Goal: Task Accomplishment & Management: Manage account settings

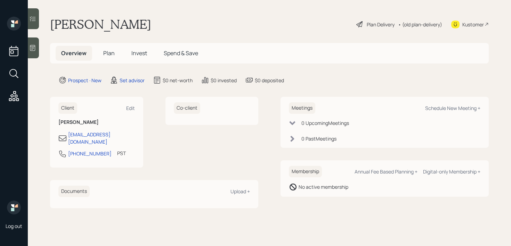
click at [38, 47] on div at bounding box center [33, 48] width 11 height 21
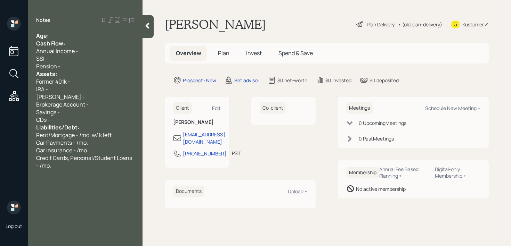
click at [80, 41] on div "Cash Flow:" at bounding box center [85, 44] width 98 height 8
click at [83, 34] on div "Age:" at bounding box center [85, 36] width 98 height 8
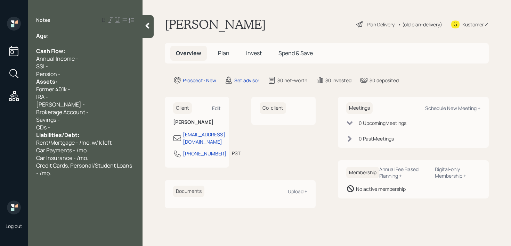
click at [77, 74] on div "Pension -" at bounding box center [85, 74] width 98 height 8
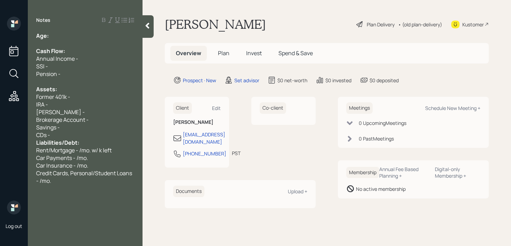
click at [89, 137] on div "CDs -" at bounding box center [85, 135] width 98 height 8
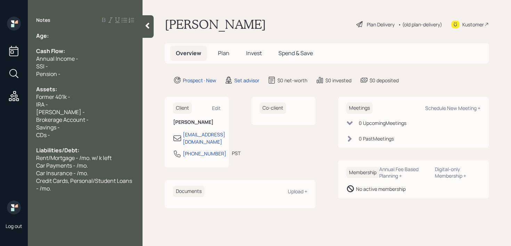
click at [101, 78] on div at bounding box center [85, 82] width 98 height 8
click at [89, 36] on div "Age:" at bounding box center [85, 36] width 98 height 8
drag, startPoint x: 57, startPoint y: 39, endPoint x: 51, endPoint y: 39, distance: 6.3
click at [51, 39] on div "Age: [DEMOGRAPHIC_DATA]" at bounding box center [85, 36] width 98 height 8
click at [69, 73] on div "Pension -" at bounding box center [85, 74] width 98 height 8
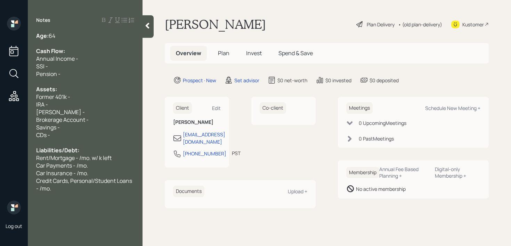
click at [74, 67] on div "SSI -" at bounding box center [85, 67] width 98 height 8
click at [81, 195] on div "Notes Age: [DEMOGRAPHIC_DATA] Cash Flow: Annual Income - SSI - /mo. Pension - A…" at bounding box center [85, 127] width 115 height 221
click at [84, 190] on div "Credit Cards, Personal/Student Loans - /mo." at bounding box center [85, 184] width 98 height 15
click at [461, 25] on div "Kustomer" at bounding box center [470, 24] width 38 height 15
click at [109, 114] on div "[PERSON_NAME] -" at bounding box center [85, 112] width 98 height 8
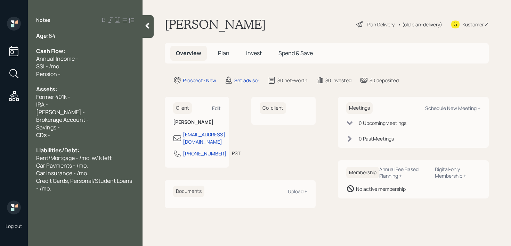
click at [113, 105] on div "IRA -" at bounding box center [85, 105] width 98 height 8
click at [95, 100] on div "Former 401k -" at bounding box center [85, 97] width 98 height 8
drag, startPoint x: 84, startPoint y: 96, endPoint x: 0, endPoint y: 97, distance: 84.1
click at [0, 97] on div "Log out Notes Age: [DEMOGRAPHIC_DATA] Cash Flow: Annual Income - SSI - /mo. Pen…" at bounding box center [255, 123] width 511 height 246
click at [33, 97] on div "Age: [DEMOGRAPHIC_DATA] Cash Flow: Annual Income - SSI - /mo. Pension - Assets:…" at bounding box center [85, 120] width 115 height 176
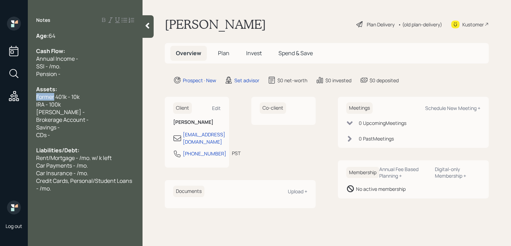
drag, startPoint x: 54, startPoint y: 97, endPoint x: 0, endPoint y: 97, distance: 54.2
click at [0, 97] on div "Log out Notes Age: [DEMOGRAPHIC_DATA] Cash Flow: Annual Income - SSI - /mo. Pen…" at bounding box center [255, 123] width 511 height 246
click at [67, 99] on span "Current 401k - 10k" at bounding box center [59, 97] width 46 height 8
click at [68, 99] on span "Current 401k - 10k" at bounding box center [59, 97] width 46 height 8
click at [81, 100] on span "Current 401k - 10k" at bounding box center [59, 97] width 46 height 8
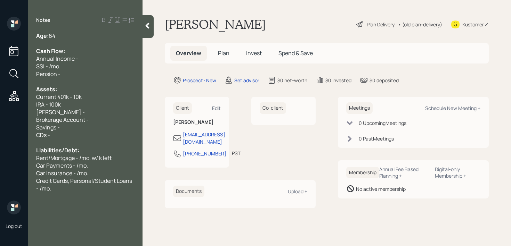
click at [82, 110] on div "[PERSON_NAME] -" at bounding box center [85, 112] width 98 height 8
click at [75, 96] on span "Current 401k - 10k" at bounding box center [59, 97] width 46 height 8
click at [88, 112] on div "[PERSON_NAME] -" at bounding box center [85, 112] width 98 height 8
click at [101, 120] on div "Brokerage Account -" at bounding box center [85, 120] width 98 height 8
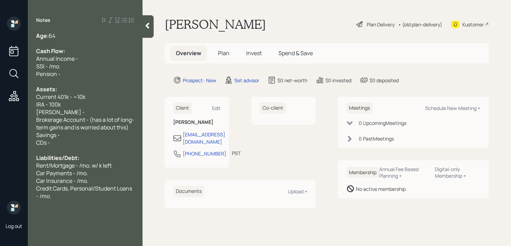
click at [92, 119] on span "Brokerage Account - (has a lot of long-term gains and is worried about this)" at bounding box center [85, 123] width 98 height 15
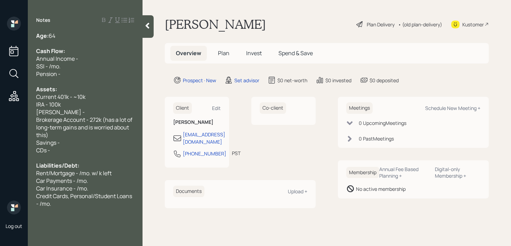
click at [110, 135] on div "Brokerage Account - 272k (has a lot of long-term gains and is worried about thi…" at bounding box center [85, 127] width 98 height 23
drag, startPoint x: 99, startPoint y: 140, endPoint x: 7, endPoint y: 141, distance: 91.7
click at [8, 141] on div "Log out Notes Age: [DEMOGRAPHIC_DATA] Cash Flow: Annual Income - SSI - /mo. Pen…" at bounding box center [255, 123] width 511 height 246
click at [56, 141] on span "Savings -" at bounding box center [48, 143] width 24 height 8
drag, startPoint x: 70, startPoint y: 141, endPoint x: 0, endPoint y: 141, distance: 70.2
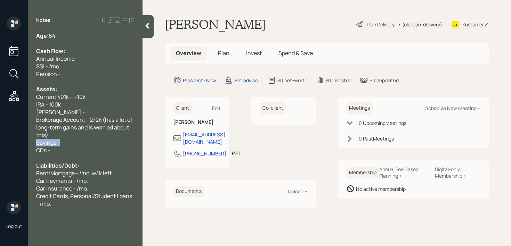
click at [0, 141] on div "Log out Notes Age: [DEMOGRAPHIC_DATA] Cash Flow: Annual Income - SSI - /mo. Pen…" at bounding box center [255, 123] width 511 height 246
click at [78, 123] on span "Brokerage Account - 272k (has a lot of long-term gains and is worried about thi…" at bounding box center [84, 127] width 97 height 23
click at [46, 136] on span "Brokerage Account - 272k (has a lot of long-term gains and is worried about thi…" at bounding box center [84, 127] width 97 height 23
click at [52, 136] on span "Brokerage Account - 272k (has a lot of long-term gains and is worried about thi…" at bounding box center [84, 127] width 97 height 23
click at [82, 144] on div "Savings -" at bounding box center [85, 143] width 98 height 8
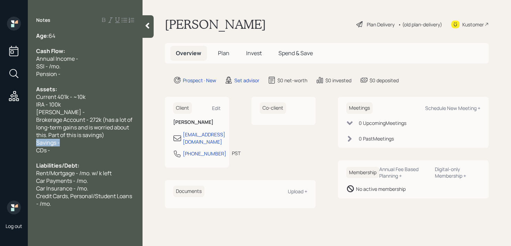
drag, startPoint x: 82, startPoint y: 144, endPoint x: 8, endPoint y: 144, distance: 74.0
click at [8, 144] on div "Log out Notes Age: [DEMOGRAPHIC_DATA] Cash Flow: Annual Income - SSI - /mo. Pen…" at bounding box center [255, 123] width 511 height 246
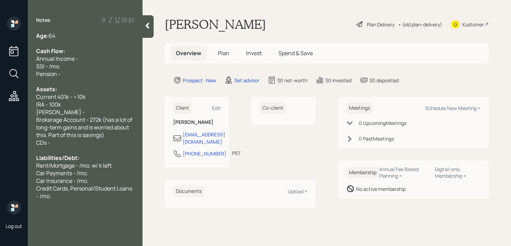
click at [109, 57] on div "Annual Income -" at bounding box center [85, 59] width 98 height 8
drag, startPoint x: 80, startPoint y: 71, endPoint x: 17, endPoint y: 71, distance: 63.6
click at [17, 71] on div "Log out Notes Age: [DEMOGRAPHIC_DATA] Cash Flow: Annual Income - 60k SSI - /mo.…" at bounding box center [255, 123] width 511 height 246
click at [61, 66] on div "SSI - /mo." at bounding box center [85, 67] width 98 height 8
drag, startPoint x: 66, startPoint y: 66, endPoint x: 10, endPoint y: 66, distance: 55.6
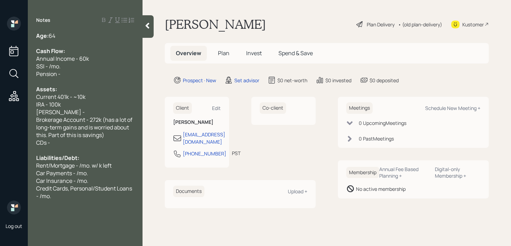
click at [16, 66] on div "Log out Notes Age: [DEMOGRAPHIC_DATA] Cash Flow: Annual Income - 60k SSI - /mo.…" at bounding box center [255, 123] width 511 height 246
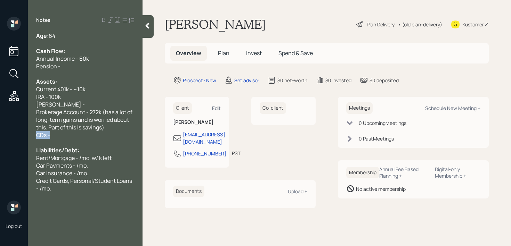
drag, startPoint x: 60, startPoint y: 135, endPoint x: 5, endPoint y: 135, distance: 55.9
click at [5, 135] on div "Log out Notes Age: [DEMOGRAPHIC_DATA] Cash Flow: Annual Income - 60k Pension - …" at bounding box center [255, 123] width 511 height 246
drag, startPoint x: 69, startPoint y: 105, endPoint x: 0, endPoint y: 105, distance: 69.5
click at [0, 105] on div "Log out Notes Age: [DEMOGRAPHIC_DATA] Cash Flow: Annual Income - 60k Pension - …" at bounding box center [255, 123] width 511 height 246
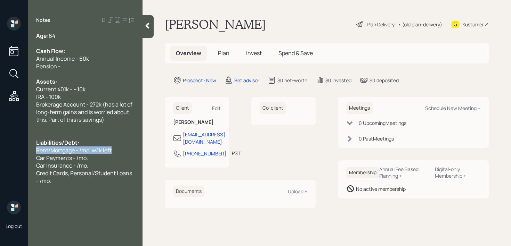
drag, startPoint x: 114, startPoint y: 147, endPoint x: 0, endPoint y: 147, distance: 114.3
click at [0, 147] on div "Log out Notes Age: [DEMOGRAPHIC_DATA] Cash Flow: Annual Income - 60k Pension - …" at bounding box center [255, 123] width 511 height 246
click at [74, 150] on div "HOA - 460/mo." at bounding box center [85, 151] width 98 height 8
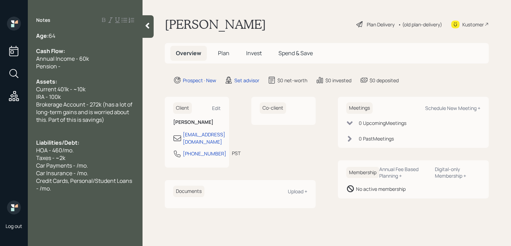
click at [40, 159] on span "Taxes - ~2k" at bounding box center [50, 158] width 29 height 8
click at [75, 159] on span "Property Taxes - ~2k" at bounding box center [62, 158] width 52 height 8
drag, startPoint x: 101, startPoint y: 167, endPoint x: 9, endPoint y: 167, distance: 91.7
click at [13, 167] on div "Log out Notes Age: [DEMOGRAPHIC_DATA] Cash Flow: Annual Income - 60k Pension - …" at bounding box center [255, 123] width 511 height 246
click at [76, 164] on span "Car Insurance - /mo." at bounding box center [62, 166] width 52 height 8
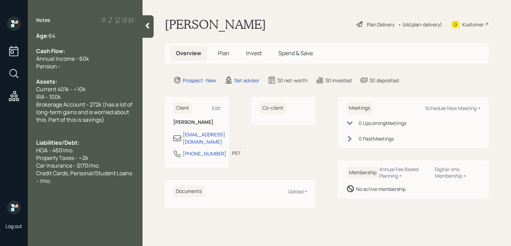
click at [68, 181] on div "Credit Cards, Personal/Student Loans - /mo." at bounding box center [85, 177] width 98 height 15
drag, startPoint x: 73, startPoint y: 182, endPoint x: 26, endPoint y: 173, distance: 47.7
click at [26, 173] on div "Log out Notes Age: [DEMOGRAPHIC_DATA] Cash Flow: Annual Income - 60k Pension - …" at bounding box center [255, 123] width 511 height 246
click at [107, 68] on div "Pension -" at bounding box center [85, 67] width 98 height 8
drag, startPoint x: 107, startPoint y: 67, endPoint x: 33, endPoint y: 67, distance: 74.7
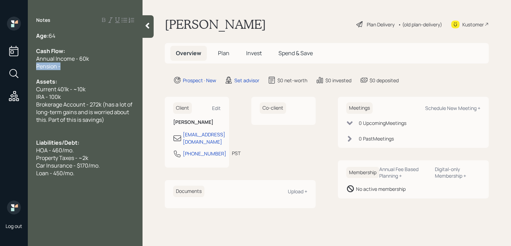
click at [33, 67] on div "Age: [DEMOGRAPHIC_DATA] Cash Flow: Annual Income - 60k Pension - Assets: Curren…" at bounding box center [85, 112] width 115 height 160
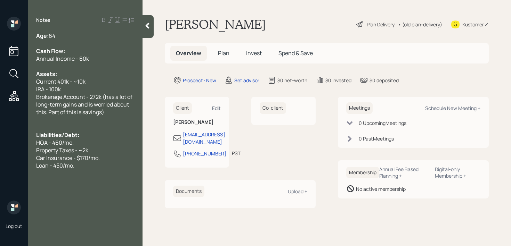
click at [102, 166] on div "Loan - 450/mo." at bounding box center [85, 166] width 98 height 8
click at [121, 167] on div "Loan - 450/mo. w/ 14k left" at bounding box center [85, 166] width 98 height 8
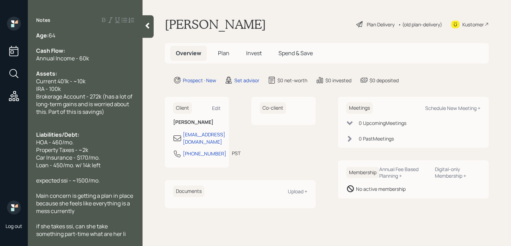
scroll to position [8, 0]
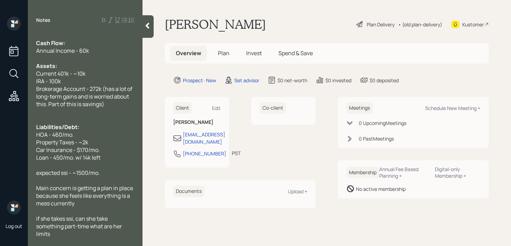
click at [126, 47] on div "Annual Income - 60k" at bounding box center [85, 51] width 98 height 8
click at [37, 43] on span "Cash Flow:" at bounding box center [50, 43] width 29 height 8
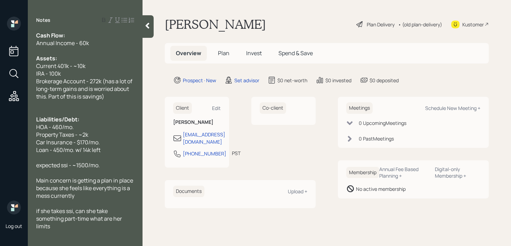
scroll to position [0, 0]
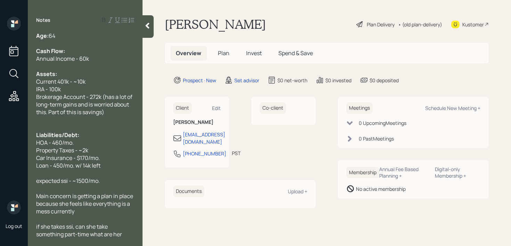
click at [72, 116] on div at bounding box center [85, 120] width 98 height 8
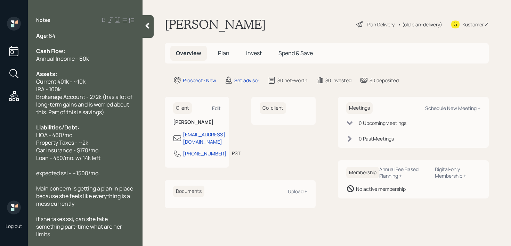
scroll to position [15, 0]
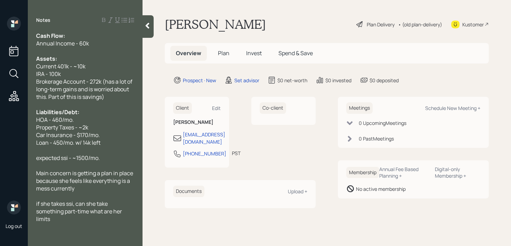
click at [89, 163] on div at bounding box center [85, 166] width 98 height 8
drag, startPoint x: 105, startPoint y: 160, endPoint x: 55, endPoint y: 160, distance: 50.0
click at [55, 160] on div "expected ssi - ~1500/mo." at bounding box center [85, 158] width 98 height 8
click at [144, 27] on icon at bounding box center [147, 25] width 7 height 7
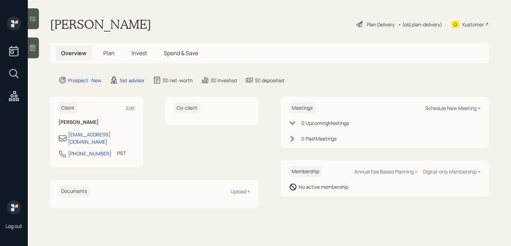
click at [456, 106] on div "Schedule New Meeting +" at bounding box center [452, 108] width 55 height 7
select select "round-[PERSON_NAME]"
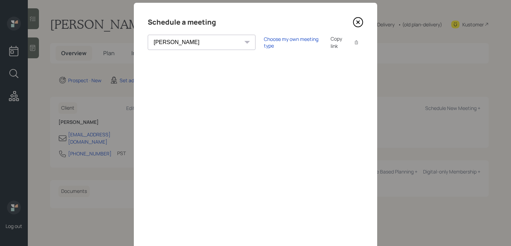
scroll to position [13, 0]
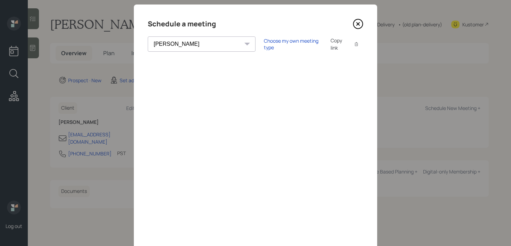
click at [357, 24] on icon at bounding box center [358, 24] width 10 height 10
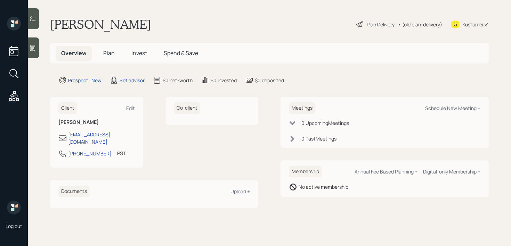
click at [36, 56] on div at bounding box center [33, 48] width 11 height 21
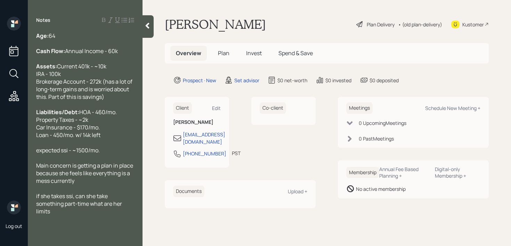
drag, startPoint x: 112, startPoint y: 110, endPoint x: 31, endPoint y: 91, distance: 82.4
click at [31, 91] on div "Age: [DEMOGRAPHIC_DATA] Cash Flow: Annual Income - 60k Assets: Current 401k - ~…" at bounding box center [85, 123] width 115 height 183
click at [73, 101] on span "Current 401k - ~10k IRA - 100k Brokerage Account - 272k (has a lot of long-term…" at bounding box center [84, 82] width 97 height 38
click at [106, 97] on span "Current 401k - ~10k IRA - 100k Brokerage Account - 272k (has a lot of long-term…" at bounding box center [84, 82] width 97 height 38
drag, startPoint x: 101, startPoint y: 97, endPoint x: 25, endPoint y: 89, distance: 76.5
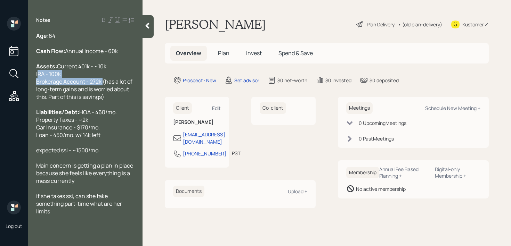
click at [25, 89] on div "Log out Notes Age: [DEMOGRAPHIC_DATA] Cash Flow: Annual Income - 60k Assets: Cu…" at bounding box center [255, 123] width 511 height 246
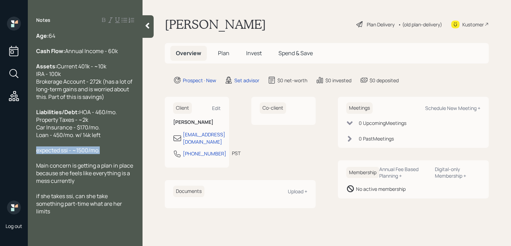
drag, startPoint x: 90, startPoint y: 173, endPoint x: 23, endPoint y: 173, distance: 67.0
click at [23, 173] on div "Log out Notes Age: [DEMOGRAPHIC_DATA] Cash Flow: Annual Income - 60k Assets: Cu…" at bounding box center [255, 123] width 511 height 246
click at [57, 154] on span "expected ssi - ~1500/mo." at bounding box center [68, 151] width 64 height 8
click at [39, 154] on span "expected ssi - ~1500/mo." at bounding box center [68, 151] width 64 height 8
drag, startPoint x: 105, startPoint y: 175, endPoint x: 0, endPoint y: 175, distance: 104.9
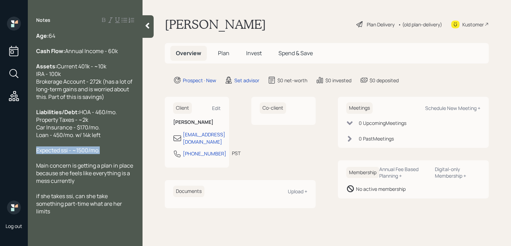
click at [0, 175] on div "Log out Notes Age: [DEMOGRAPHIC_DATA] Cash Flow: Annual Income - 60k Assets: Cu…" at bounding box center [255, 123] width 511 height 246
copy span "Expected ssi - ~1500/mo."
click at [92, 62] on div at bounding box center [85, 59] width 98 height 8
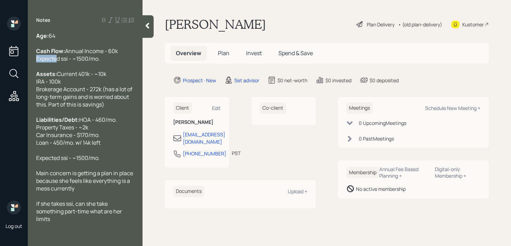
drag, startPoint x: 59, startPoint y: 68, endPoint x: 23, endPoint y: 68, distance: 35.4
click at [24, 68] on div "Log out Notes Age: [DEMOGRAPHIC_DATA] Cash Flow: Annual Income - 60k Expected s…" at bounding box center [255, 123] width 511 height 246
click at [65, 63] on span "d ssi - ~1500/mo." at bounding box center [79, 59] width 43 height 8
drag, startPoint x: 63, startPoint y: 65, endPoint x: 58, endPoint y: 65, distance: 4.5
click at [58, 63] on span "d SSI - ~1500/mo." at bounding box center [80, 59] width 44 height 8
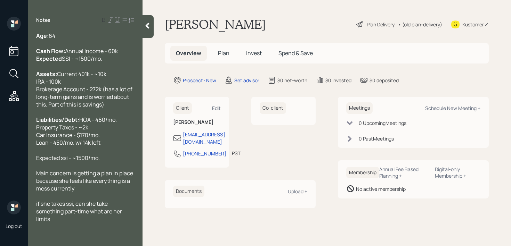
click at [69, 70] on div at bounding box center [85, 67] width 98 height 8
click at [95, 93] on div "Assets: Current 401k - ~10k IRA - 100k Brokerage Account - 272k (has a lot of l…" at bounding box center [85, 89] width 98 height 38
click at [109, 63] on div "Expected SSI - ~1500/mo." at bounding box center [85, 59] width 98 height 8
click at [106, 154] on div at bounding box center [85, 151] width 98 height 8
drag, startPoint x: 112, startPoint y: 185, endPoint x: 0, endPoint y: 185, distance: 111.5
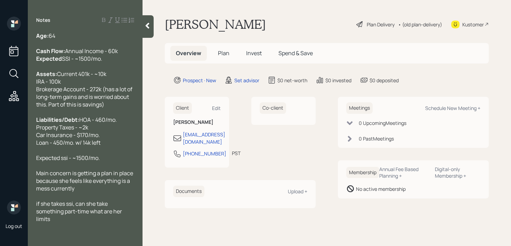
click at [0, 185] on div "Log out Notes Age: [DEMOGRAPHIC_DATA] Cash Flow: Annual Income - 60k Expected S…" at bounding box center [255, 123] width 511 height 246
click at [81, 147] on span "HOA - 460/mo. Property Taxes - ~2k Car Insurance - $170/mo. Loan - 450/mo. w/ 1…" at bounding box center [76, 131] width 81 height 31
drag, startPoint x: 103, startPoint y: 182, endPoint x: 0, endPoint y: 182, distance: 103.2
click at [0, 182] on div "Log out Notes Age: [DEMOGRAPHIC_DATA] Cash Flow: Annual Income - 60k Expected S…" at bounding box center [255, 123] width 511 height 246
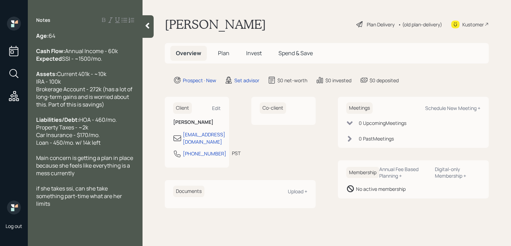
click at [68, 177] on span "Main concern is getting a plan in place because she feels like everything is a …" at bounding box center [85, 165] width 98 height 23
click at [74, 208] on span "if she takes ssi, can she take something part-time what are her limits" at bounding box center [79, 196] width 87 height 23
click at [71, 208] on div "if she takes SSI, can she take something part-time what are her limits" at bounding box center [85, 196] width 98 height 23
click at [94, 177] on div "Main concern is getting a plan in place because she feels like everything is a …" at bounding box center [85, 165] width 98 height 23
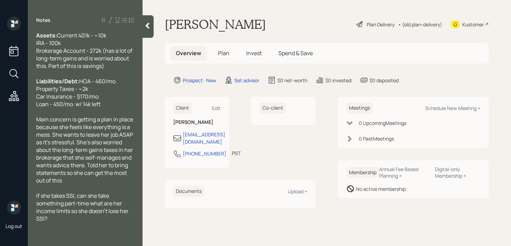
scroll to position [61, 0]
drag, startPoint x: 66, startPoint y: 220, endPoint x: 72, endPoint y: 193, distance: 28.0
click at [66, 220] on div "if she takes SSI, can she take something part-time what are her income limits s…" at bounding box center [85, 207] width 98 height 31
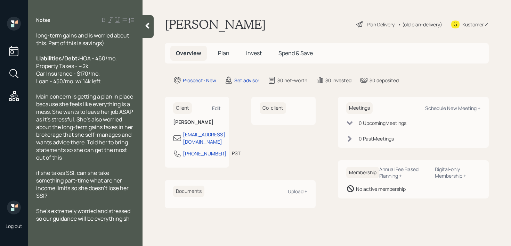
scroll to position [77, 0]
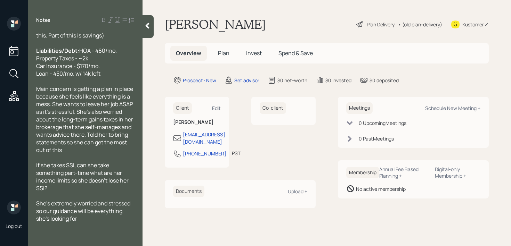
click at [149, 28] on icon at bounding box center [148, 26] width 4 height 6
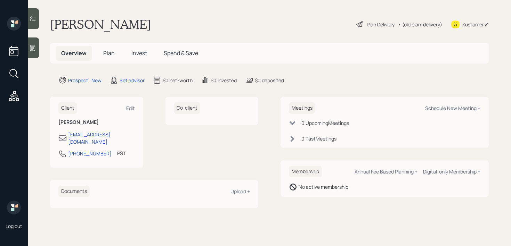
click at [194, 17] on div "[PERSON_NAME] Plan Delivery • (old plan-delivery) Kustomer" at bounding box center [269, 24] width 438 height 15
click at [36, 42] on div at bounding box center [33, 48] width 11 height 21
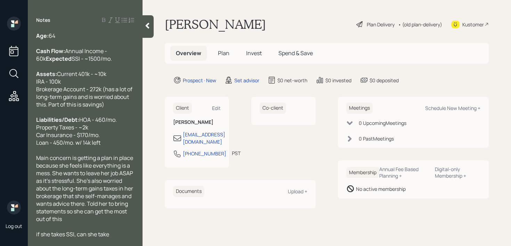
scroll to position [76, 0]
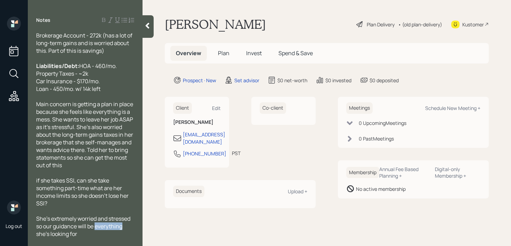
drag, startPoint x: 123, startPoint y: 228, endPoint x: 97, endPoint y: 228, distance: 26.1
click at [97, 228] on span "She's extremely worried and stressed so our guidance will be everything she's l…" at bounding box center [83, 226] width 95 height 23
click at [116, 232] on div "She's extremely worried and stressed so our guidance will be exactly what she's…" at bounding box center [85, 226] width 98 height 23
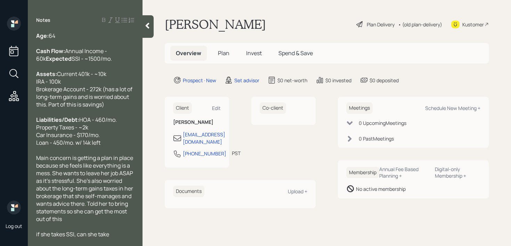
click at [103, 34] on div "Age: [DEMOGRAPHIC_DATA]" at bounding box center [85, 36] width 98 height 8
click at [148, 30] on div at bounding box center [147, 26] width 11 height 23
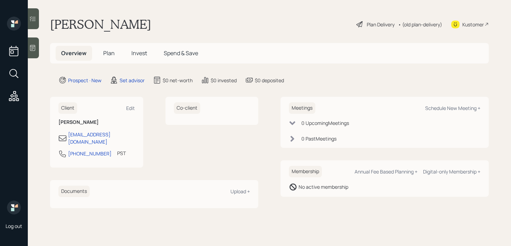
click at [34, 48] on icon at bounding box center [32, 47] width 7 height 7
click at [32, 47] on icon at bounding box center [32, 47] width 7 height 7
